Goal: Find specific page/section: Find specific page/section

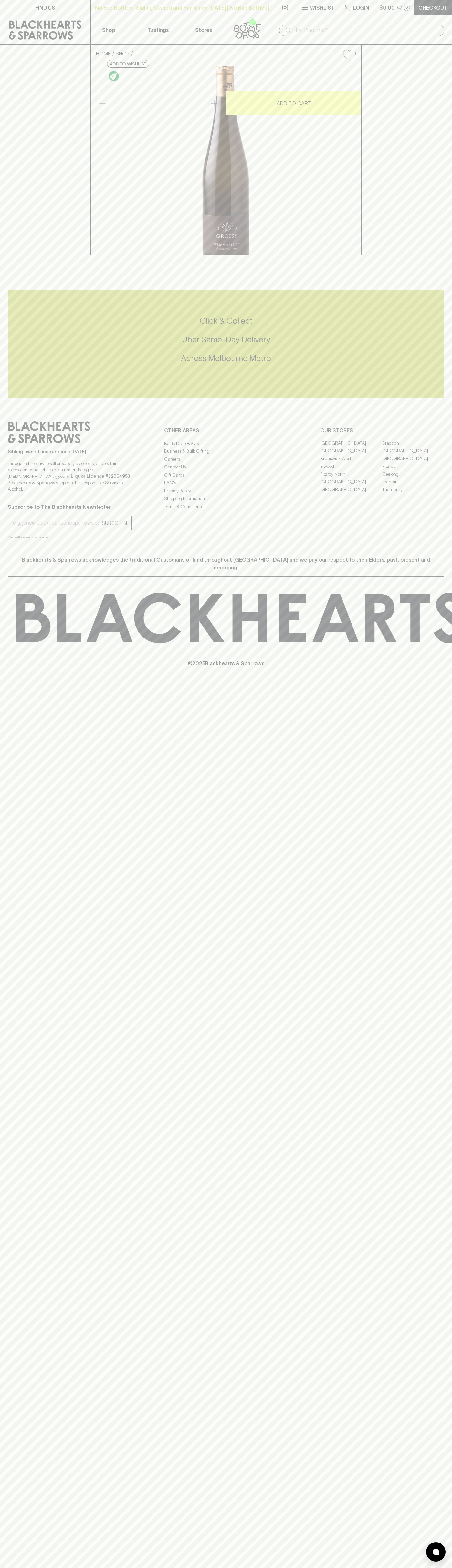
click at [419, 23] on div "​" at bounding box center [361, 30] width 181 height 29
click at [448, 1262] on div "FIND US | No Bad Bottles | Sibling Owned and Run Since [DATE] | No Bad Bottles …" at bounding box center [226, 784] width 452 height 1568
click at [316, 1567] on html "FIND US | No Bad Bottles | Sibling Owned and Run Since 2006 | No Bad Bottles | …" at bounding box center [226, 784] width 452 height 1568
click at [21, 863] on div "FIND US | No Bad Bottles | Sibling Owned and Run Since 2006 | No Bad Bottles | …" at bounding box center [226, 784] width 452 height 1568
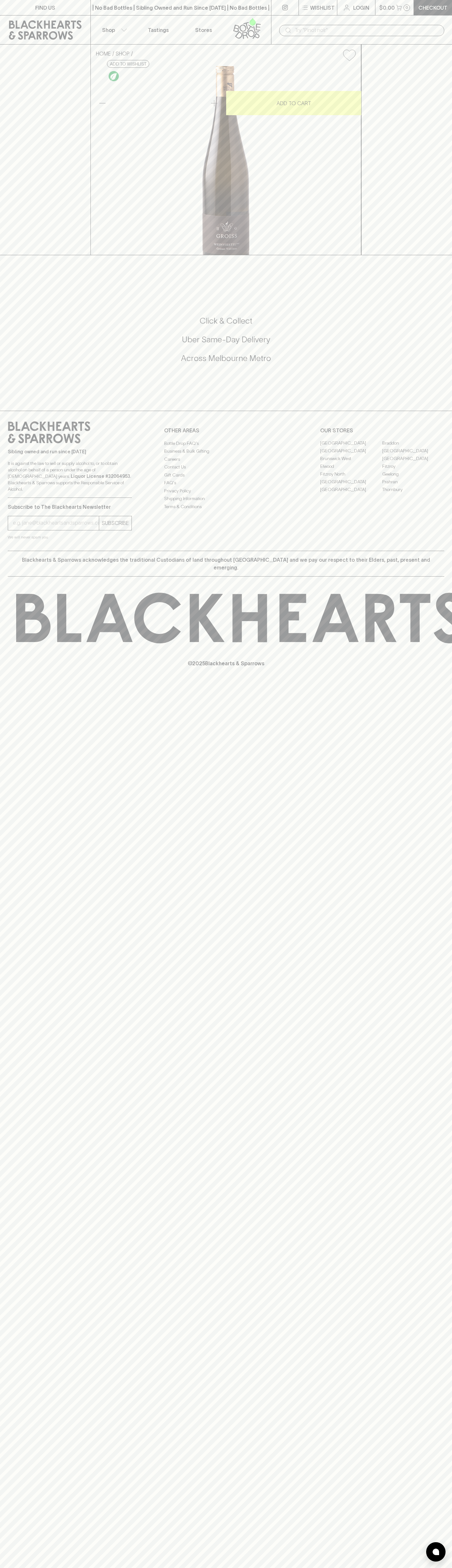
click at [351, 486] on link "[GEOGRAPHIC_DATA]" at bounding box center [351, 482] width 62 height 8
